Goal: Check status: Check status

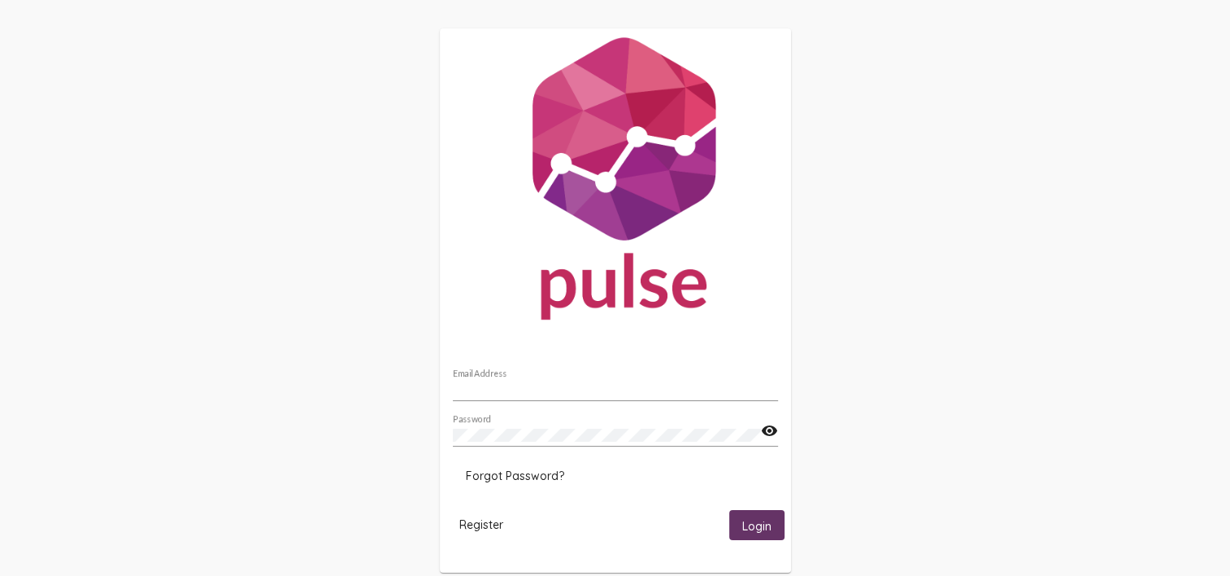
type input "[PERSON_NAME][EMAIL_ADDRESS][PERSON_NAME][DOMAIN_NAME]"
click at [742, 524] on span "Login" at bounding box center [756, 525] width 29 height 15
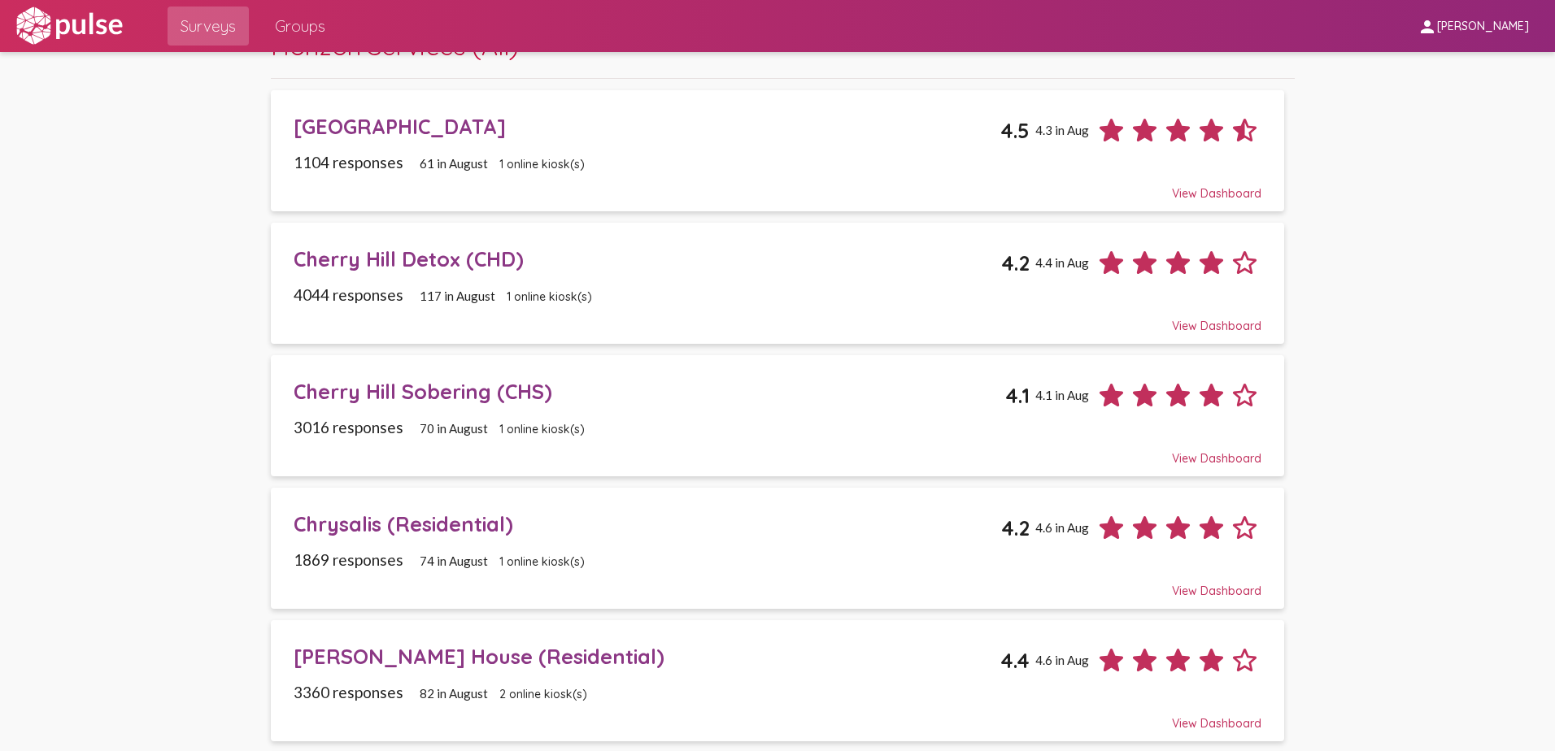
scroll to position [407, 0]
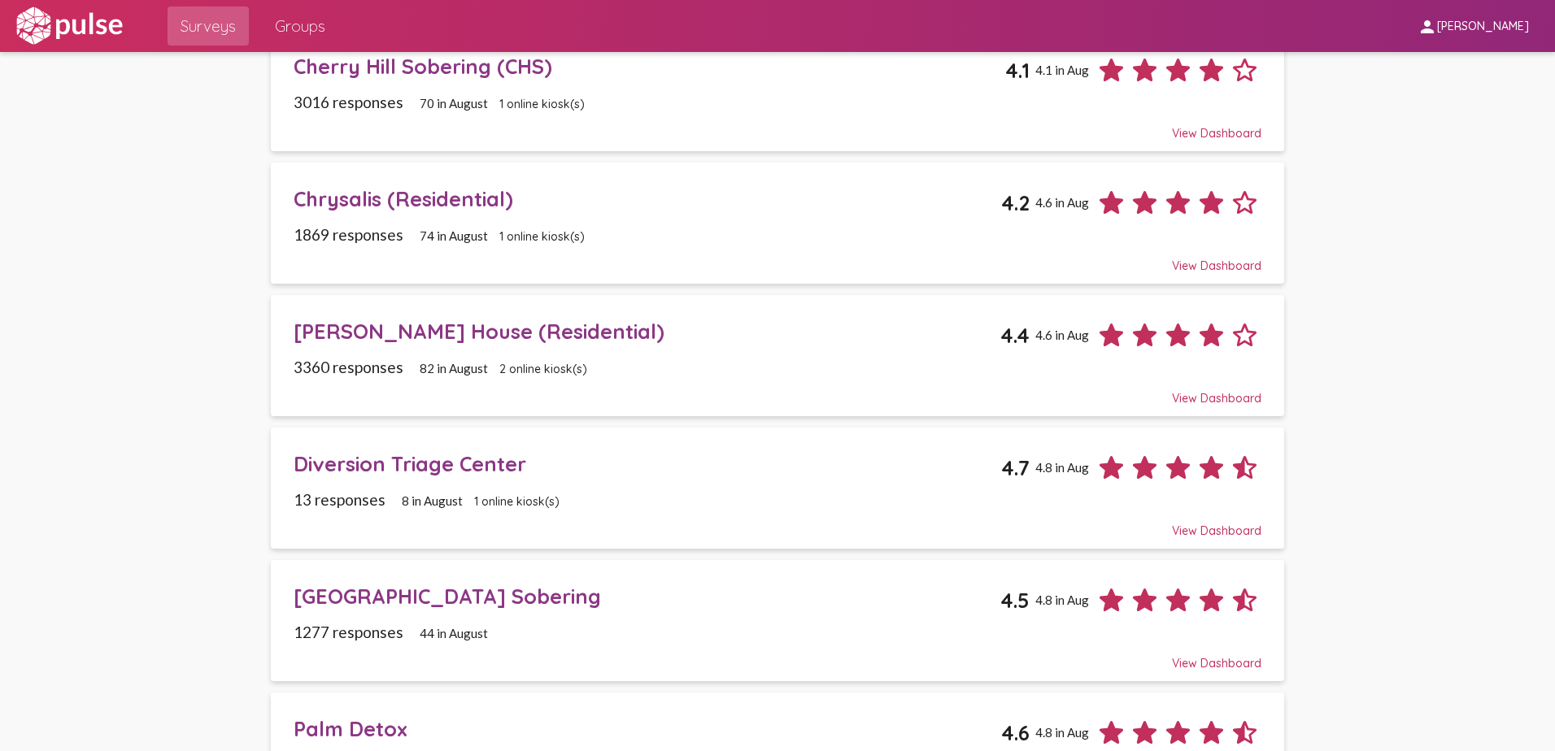
click at [381, 330] on div "[PERSON_NAME] House (Residential)" at bounding box center [647, 331] width 707 height 25
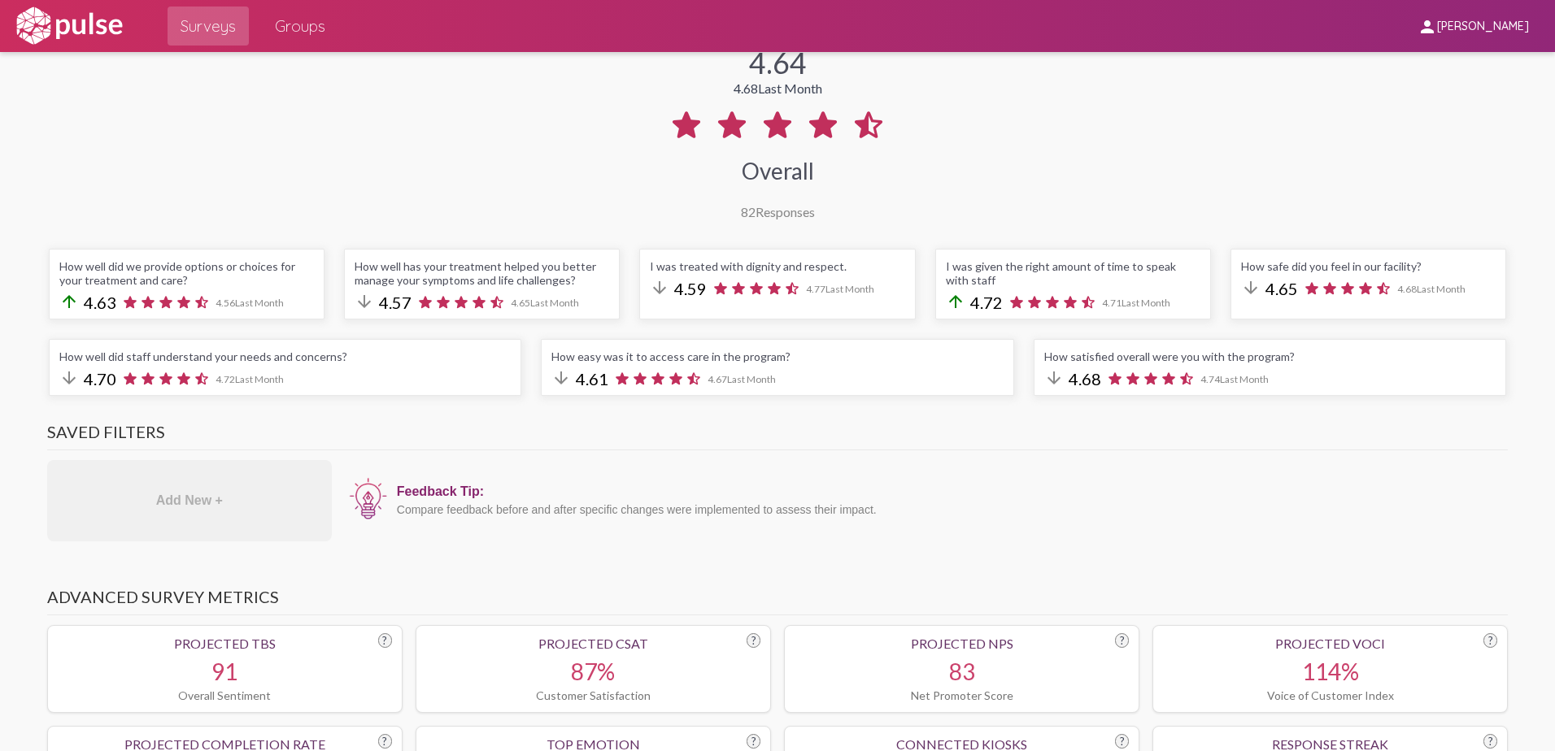
scroll to position [81, 0]
